Goal: Information Seeking & Learning: Learn about a topic

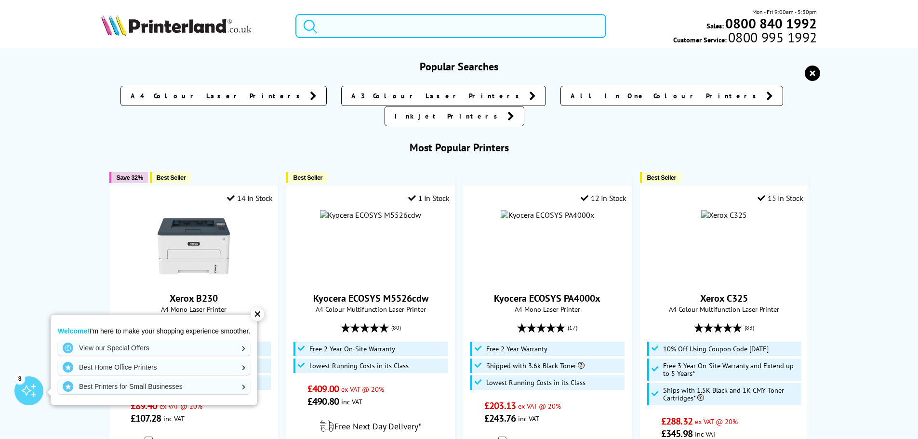
click at [404, 29] on input "search" at bounding box center [451, 26] width 311 height 24
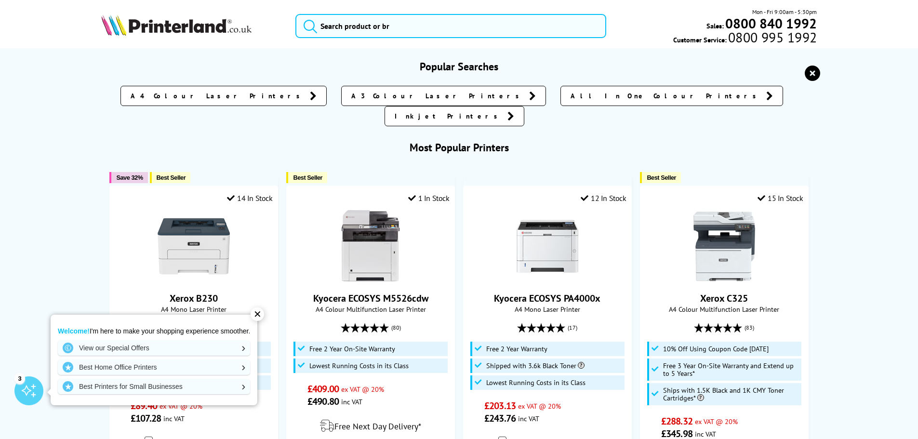
click at [767, 98] on icon at bounding box center [770, 96] width 7 height 10
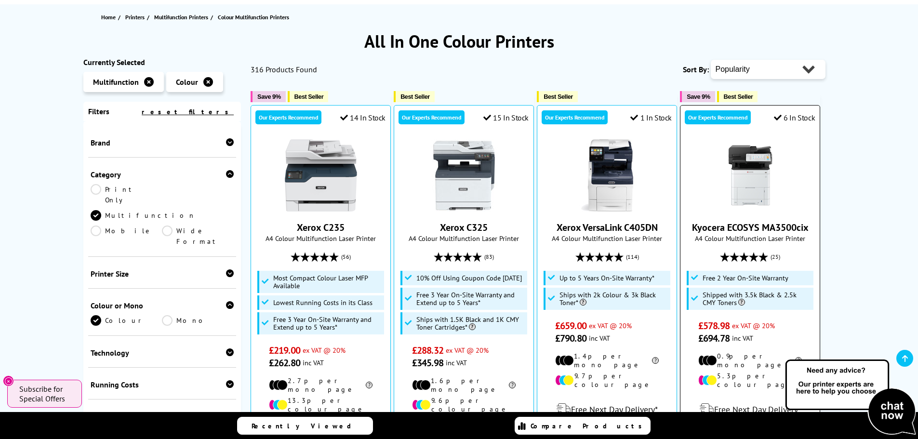
scroll to position [96, 0]
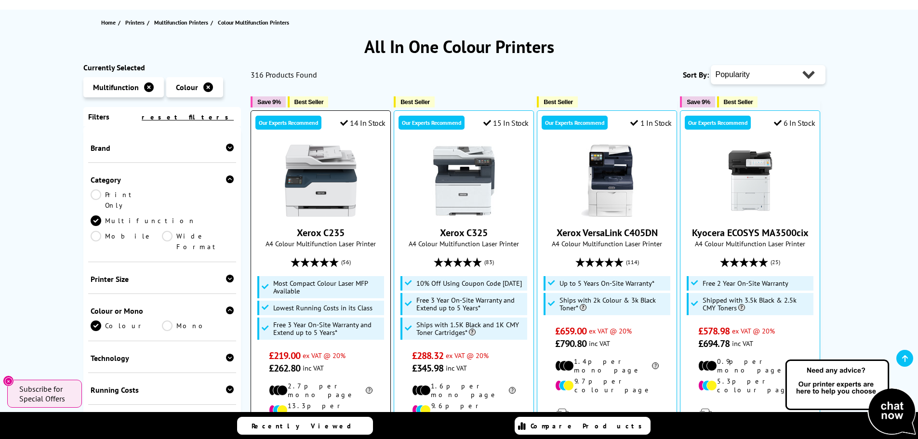
click at [347, 189] on img at bounding box center [321, 181] width 72 height 72
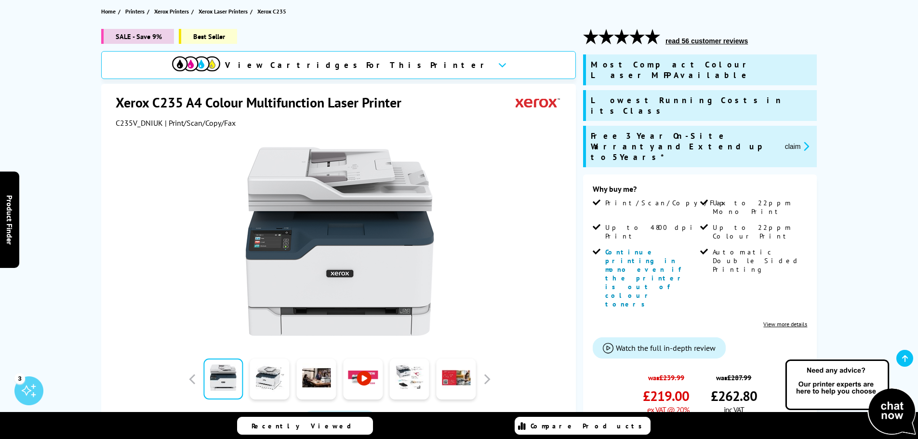
scroll to position [145, 0]
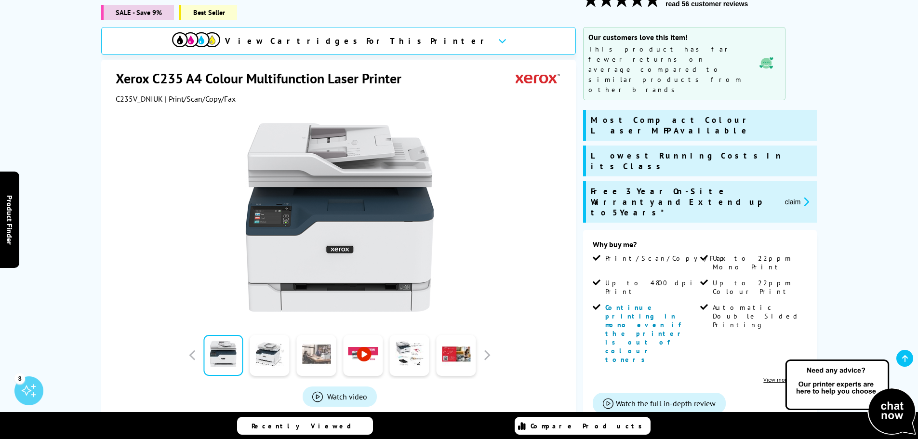
click at [316, 357] on link at bounding box center [316, 355] width 40 height 41
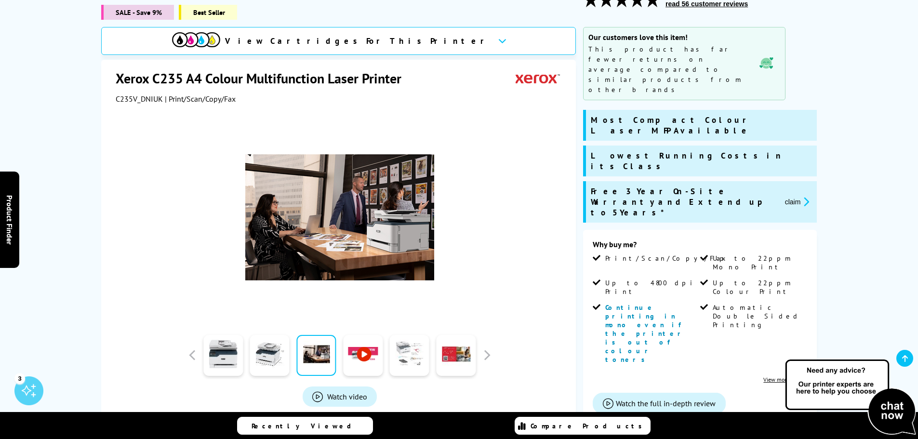
click at [412, 353] on link at bounding box center [410, 355] width 40 height 41
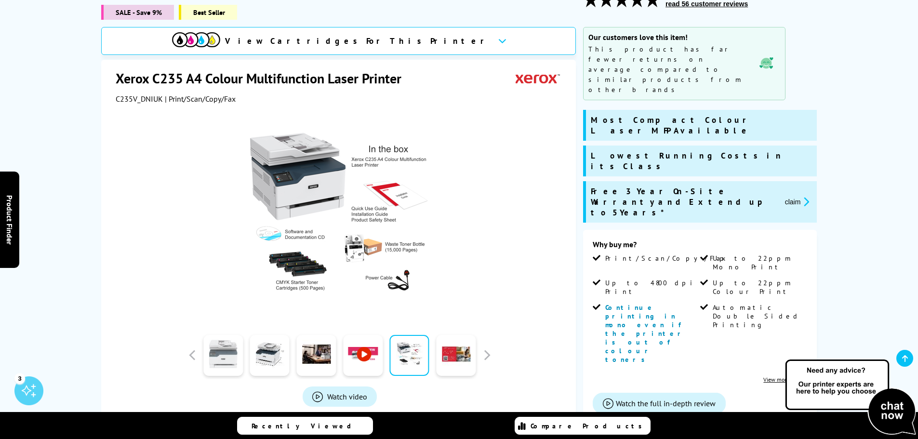
click at [236, 358] on link at bounding box center [223, 355] width 40 height 41
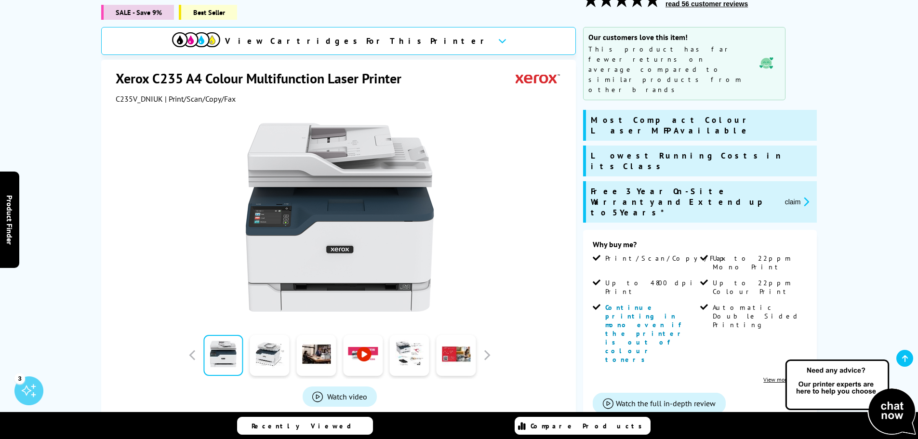
click at [244, 354] on div at bounding box center [223, 355] width 47 height 48
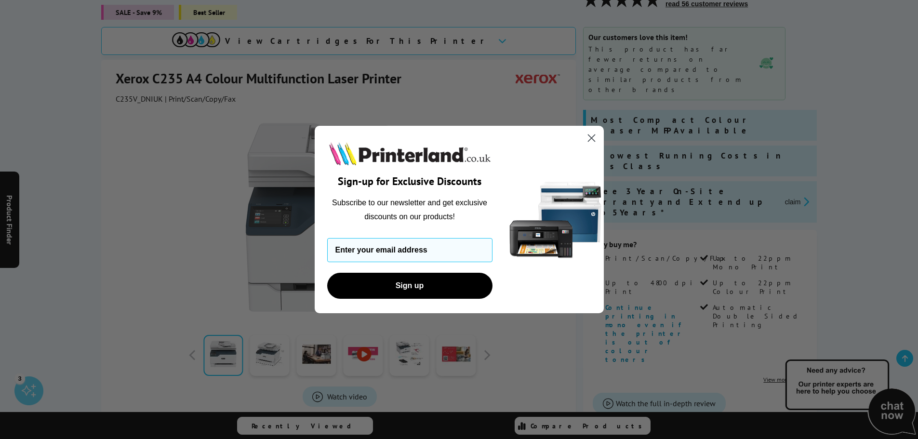
click at [587, 135] on circle "Close dialog" at bounding box center [591, 138] width 16 height 16
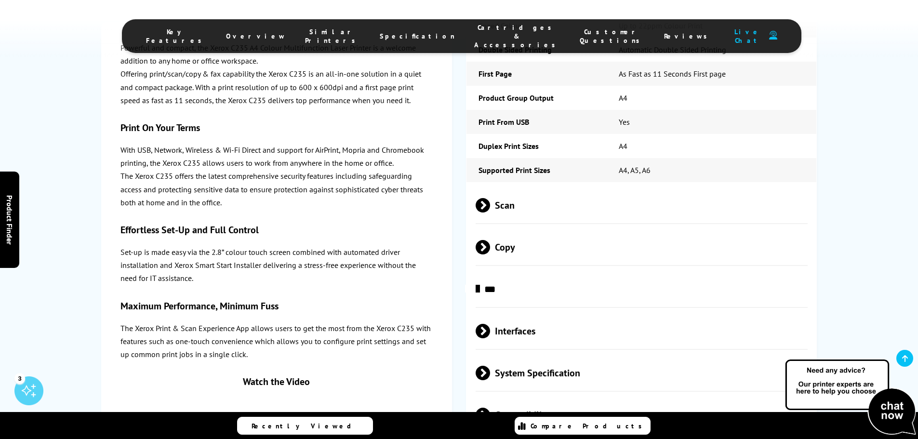
scroll to position [2218, 0]
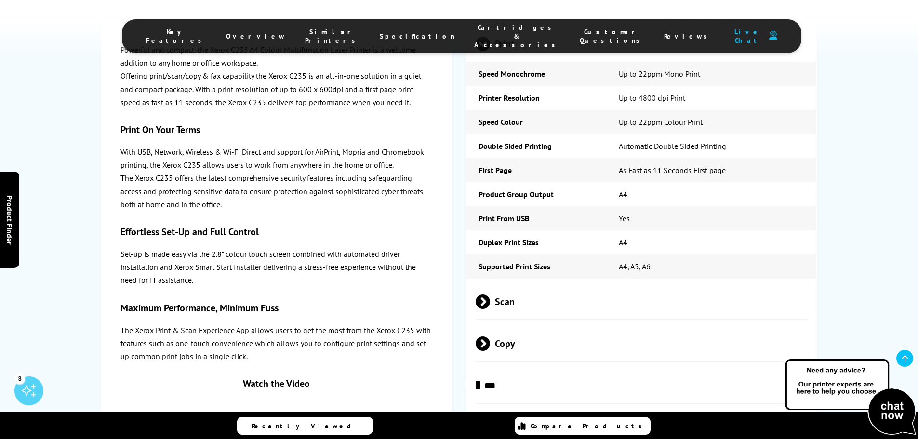
click at [490, 295] on span at bounding box center [490, 302] width 0 height 14
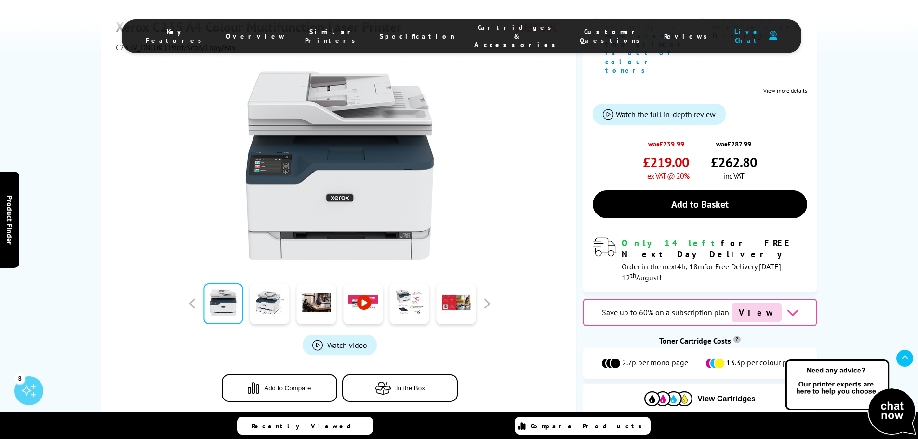
scroll to position [579, 0]
